Goal: Task Accomplishment & Management: Use online tool/utility

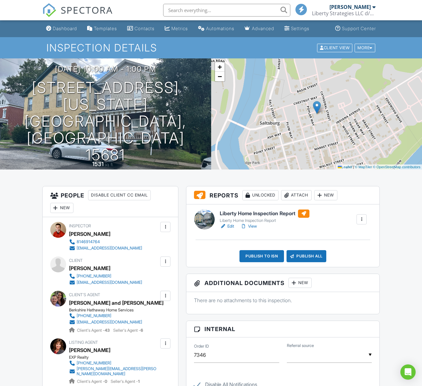
click at [332, 196] on div "New" at bounding box center [325, 195] width 23 height 10
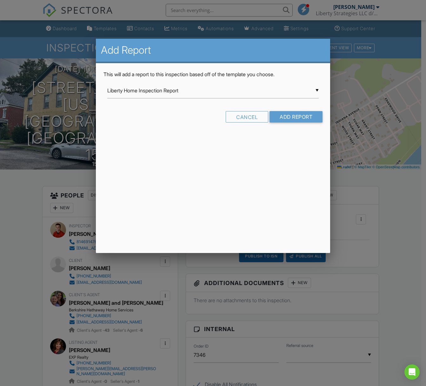
click at [177, 94] on div "▼ Liberty Home Inspection Report Liberty Home Inspection Report Hybrid Template…" at bounding box center [213, 91] width 212 height 16
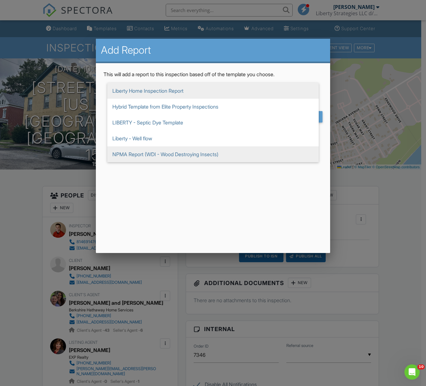
click at [161, 154] on span "NPMA Report (WDI - Wood Destroying Insects)" at bounding box center [213, 154] width 212 height 16
type input "NPMA Report (WDI - Wood Destroying Insects)"
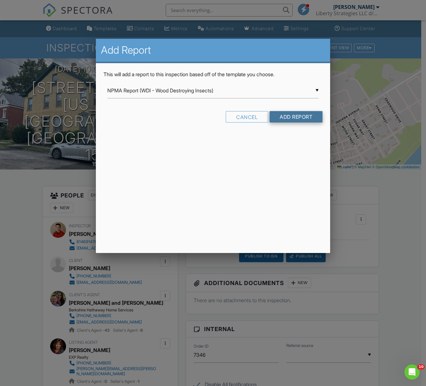
click at [306, 118] on input "Add Report" at bounding box center [296, 116] width 53 height 11
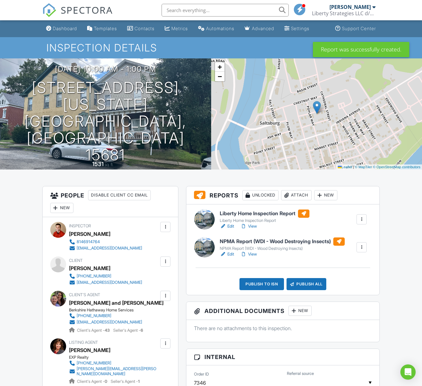
click at [229, 256] on link "Edit" at bounding box center [227, 254] width 14 height 6
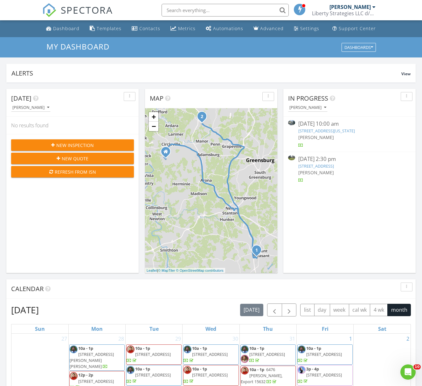
click at [326, 130] on link "418 Washington St, Saltsburg, PA 15681" at bounding box center [326, 131] width 57 height 6
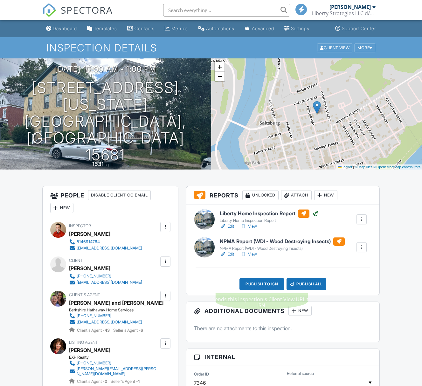
click at [266, 284] on div "Publish to ISN" at bounding box center [261, 284] width 44 height 12
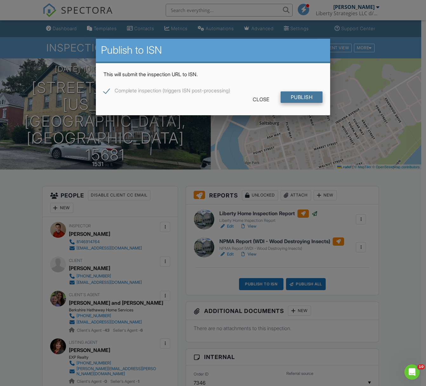
click at [309, 95] on input "Publish" at bounding box center [302, 96] width 42 height 11
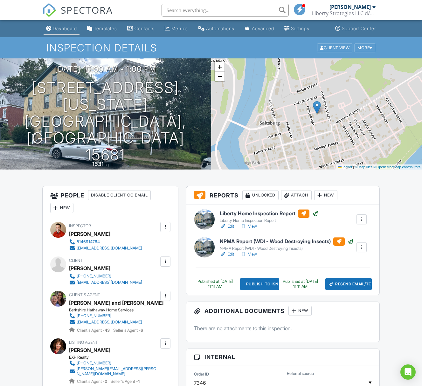
click at [79, 27] on link "Dashboard" at bounding box center [62, 29] width 36 height 12
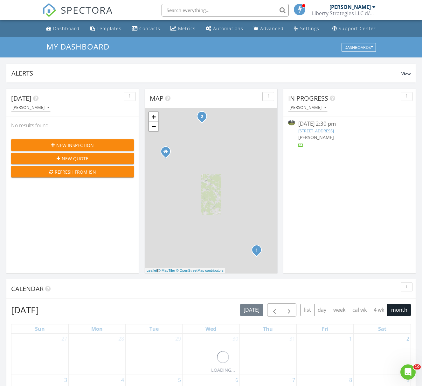
click at [334, 130] on link "117 Puppy Path Ln, Ligonier, PA 15658" at bounding box center [316, 131] width 36 height 6
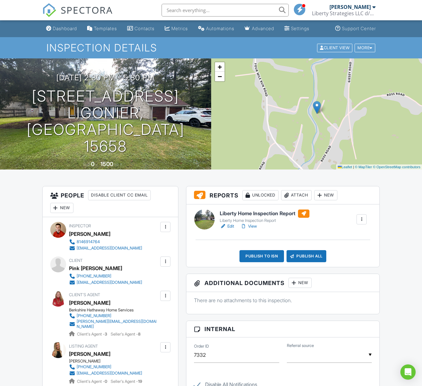
click at [334, 196] on div "New" at bounding box center [325, 195] width 23 height 10
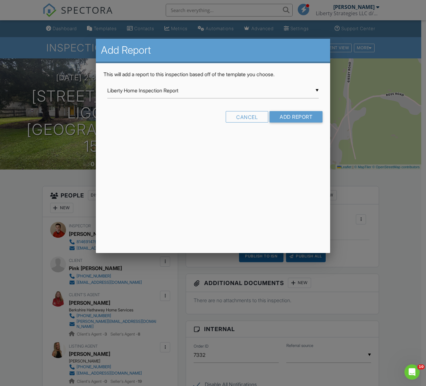
click at [238, 95] on div "▼ Liberty Home Inspection Report Liberty Home Inspection Report Hybrid Template…" at bounding box center [213, 91] width 212 height 16
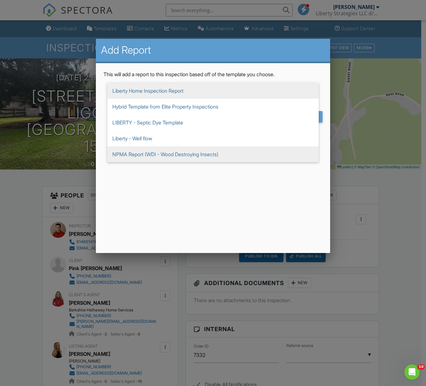
click at [186, 158] on span "NPMA Report (WDI - Wood Destroying Insects)" at bounding box center [213, 154] width 212 height 16
type input "NPMA Report (WDI - Wood Destroying Insects)"
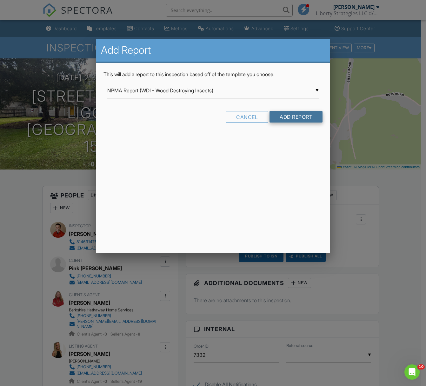
click at [315, 120] on input "Add Report" at bounding box center [296, 116] width 53 height 11
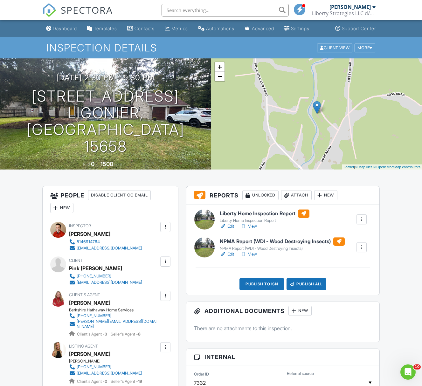
click at [262, 283] on div "Publish to ISN" at bounding box center [261, 284] width 44 height 12
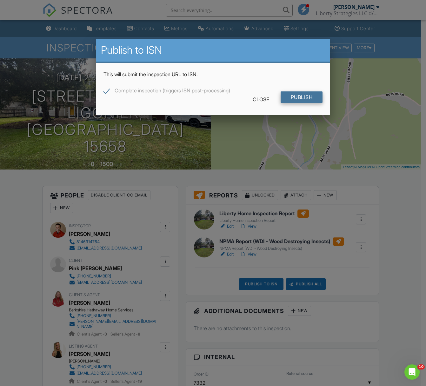
click at [296, 98] on input "Publish" at bounding box center [302, 96] width 42 height 11
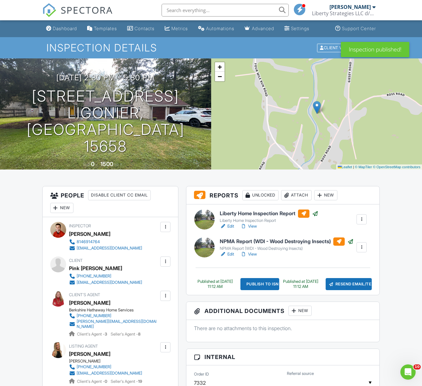
click at [359, 219] on div at bounding box center [361, 219] width 6 height 6
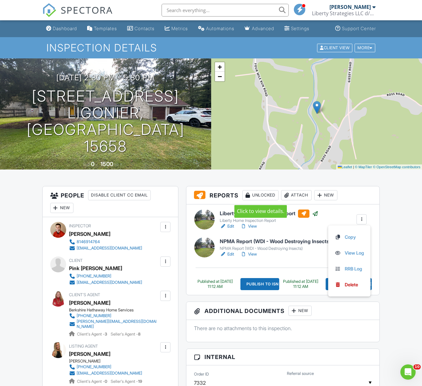
click at [261, 196] on div "Unlocked" at bounding box center [260, 195] width 36 height 10
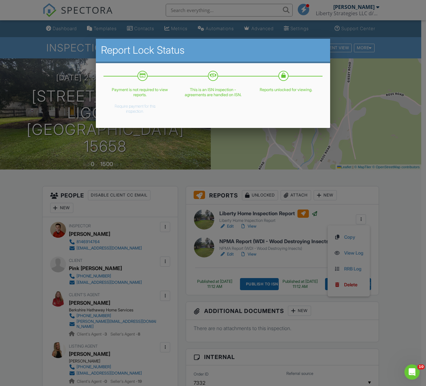
click at [270, 170] on div at bounding box center [213, 209] width 426 height 483
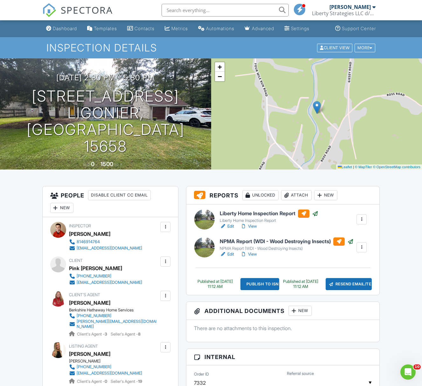
click at [357, 249] on div at bounding box center [361, 247] width 10 height 10
click at [389, 250] on div "Dashboard Templates Contacts Metrics Automations Advanced Settings Support Cent…" at bounding box center [211, 387] width 422 height 734
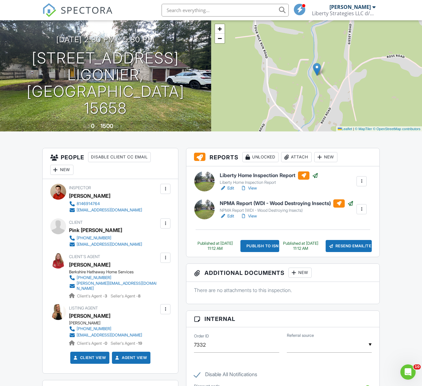
scroll to position [51, 0]
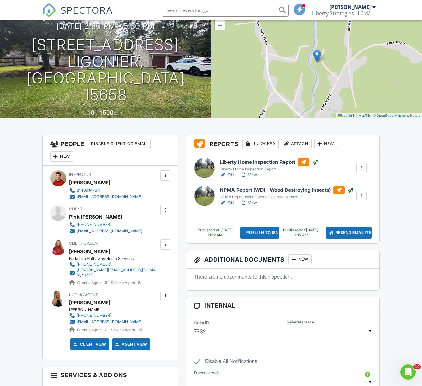
click at [360, 166] on div at bounding box center [361, 168] width 6 height 6
click at [408, 181] on div "Dashboard Templates Contacts Metrics Automations Advanced Settings Support Cent…" at bounding box center [211, 336] width 422 height 734
click at [339, 191] on div at bounding box center [338, 190] width 11 height 8
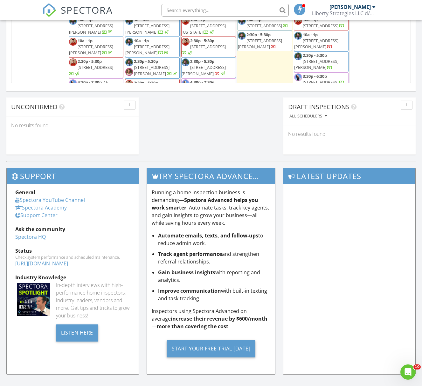
scroll to position [307, 0]
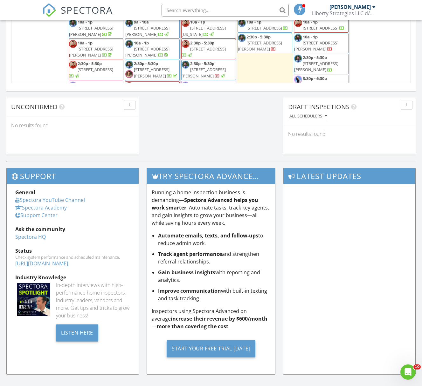
click at [219, 46] on span "117 Puppy Path Ln, Ligonier 15658" at bounding box center [208, 49] width 36 height 6
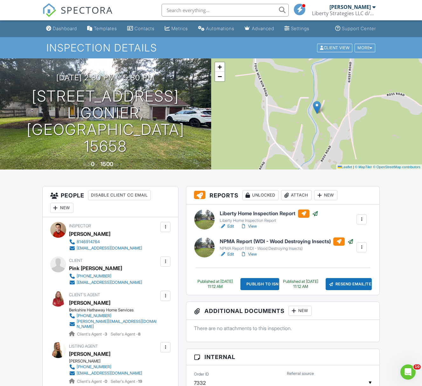
click at [226, 258] on link "Edit" at bounding box center [227, 254] width 14 height 6
click at [231, 227] on link "Edit" at bounding box center [227, 226] width 14 height 6
